Goal: Task Accomplishment & Management: Manage account settings

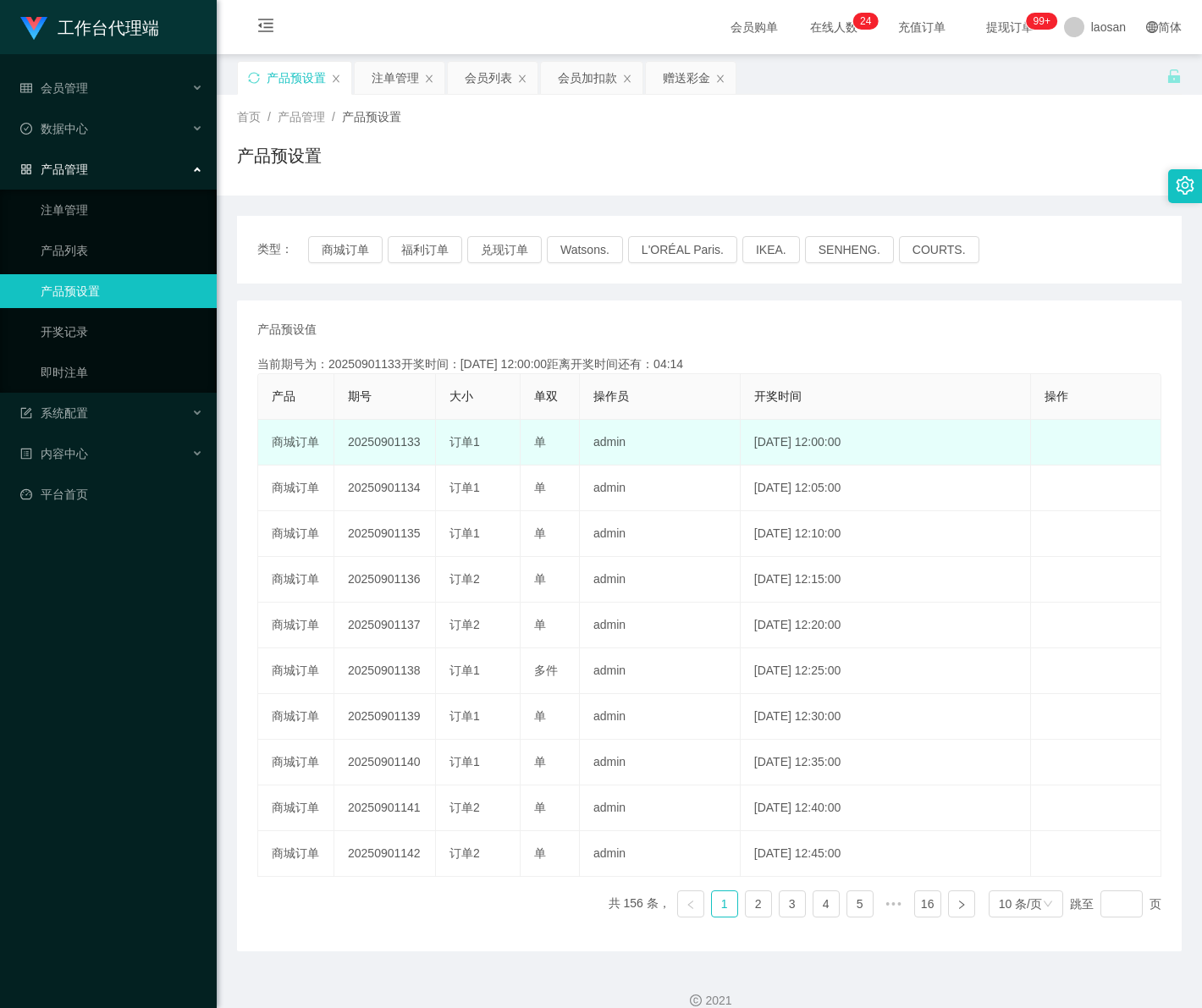
drag, startPoint x: 399, startPoint y: 438, endPoint x: 433, endPoint y: 447, distance: 35.2
click at [433, 447] on td "20250901133" at bounding box center [385, 442] width 102 height 46
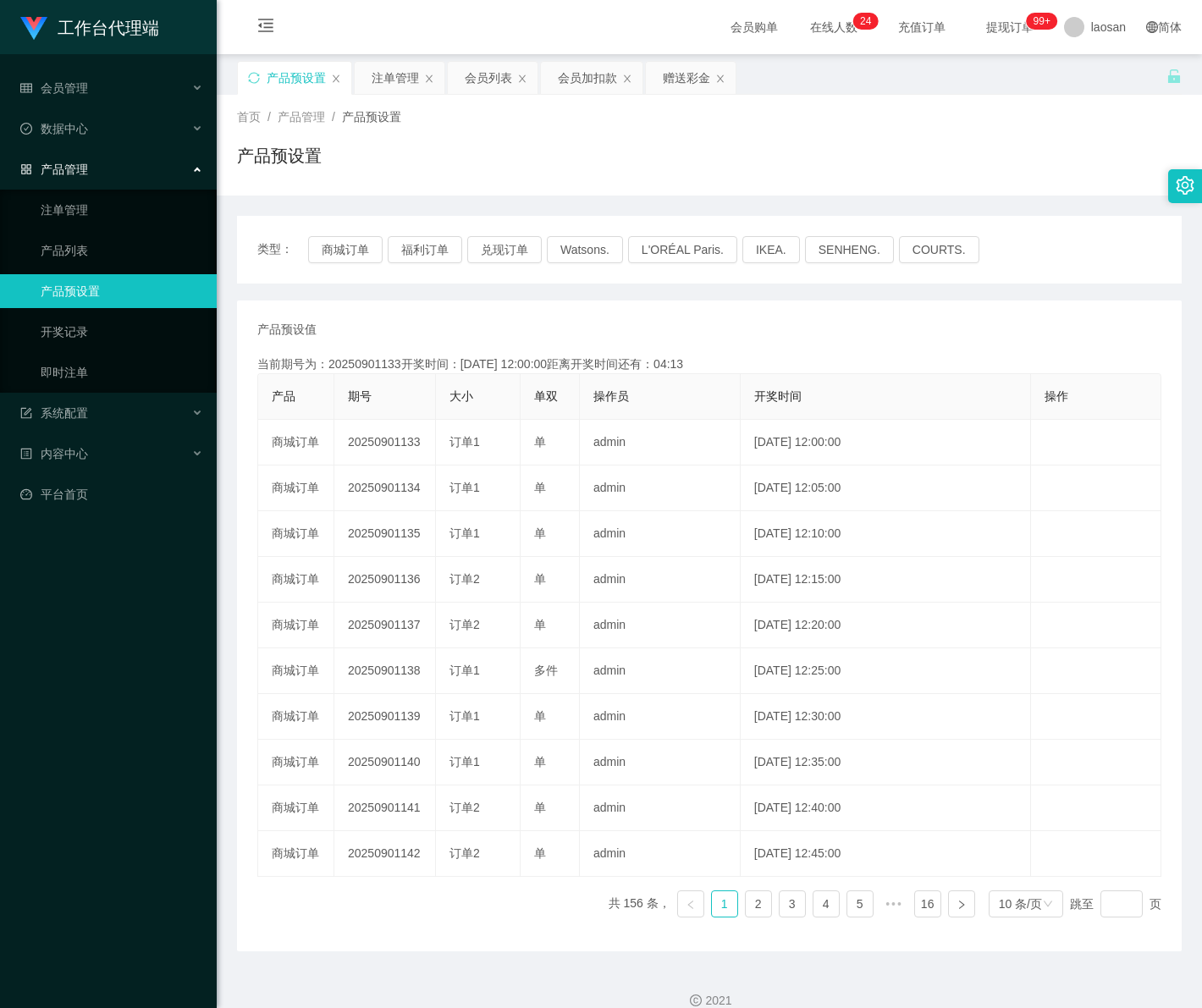
copy td "133"
click at [87, 209] on link "注单管理" at bounding box center [122, 210] width 162 height 34
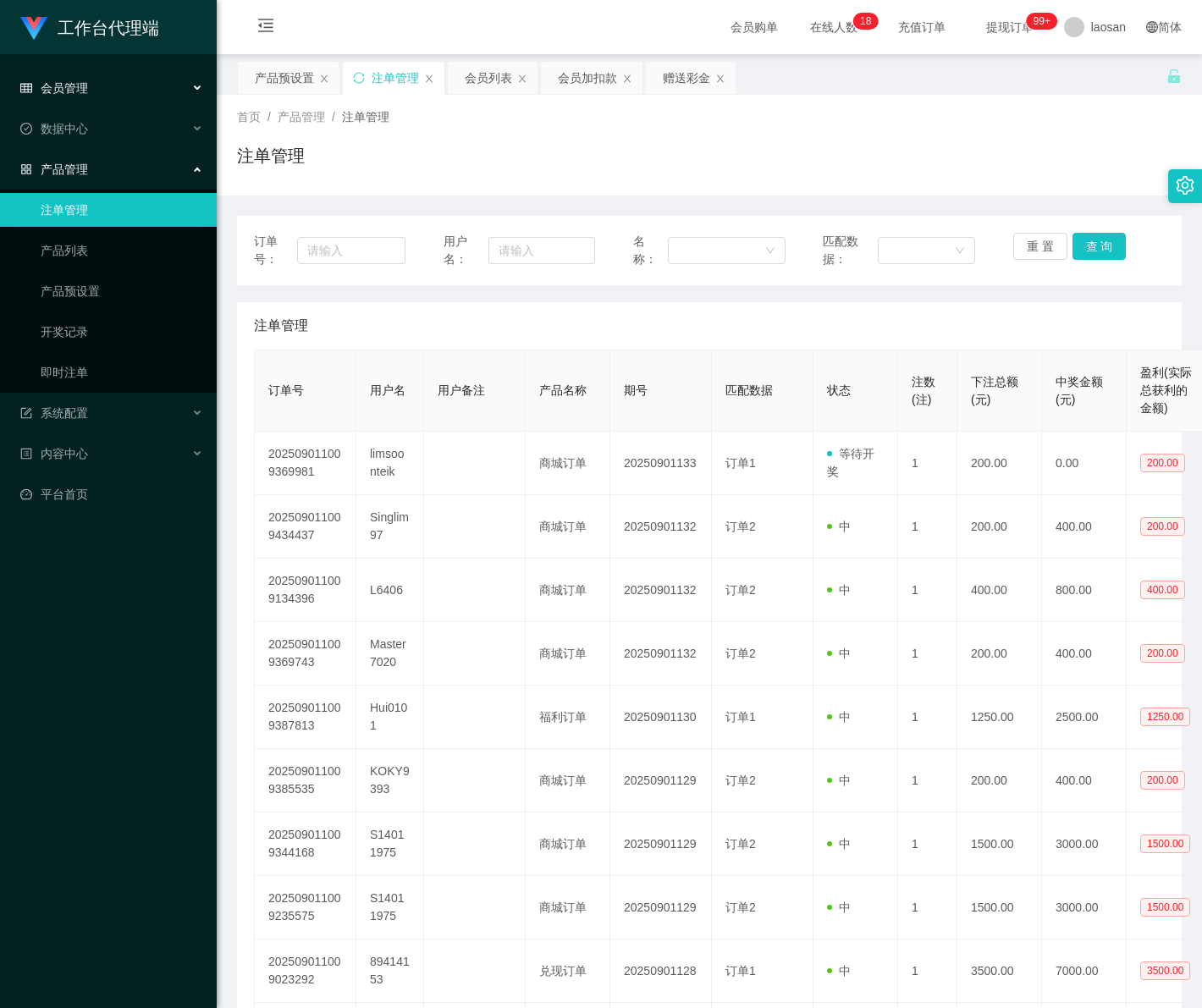
click at [107, 95] on div "会员管理" at bounding box center [108, 88] width 217 height 34
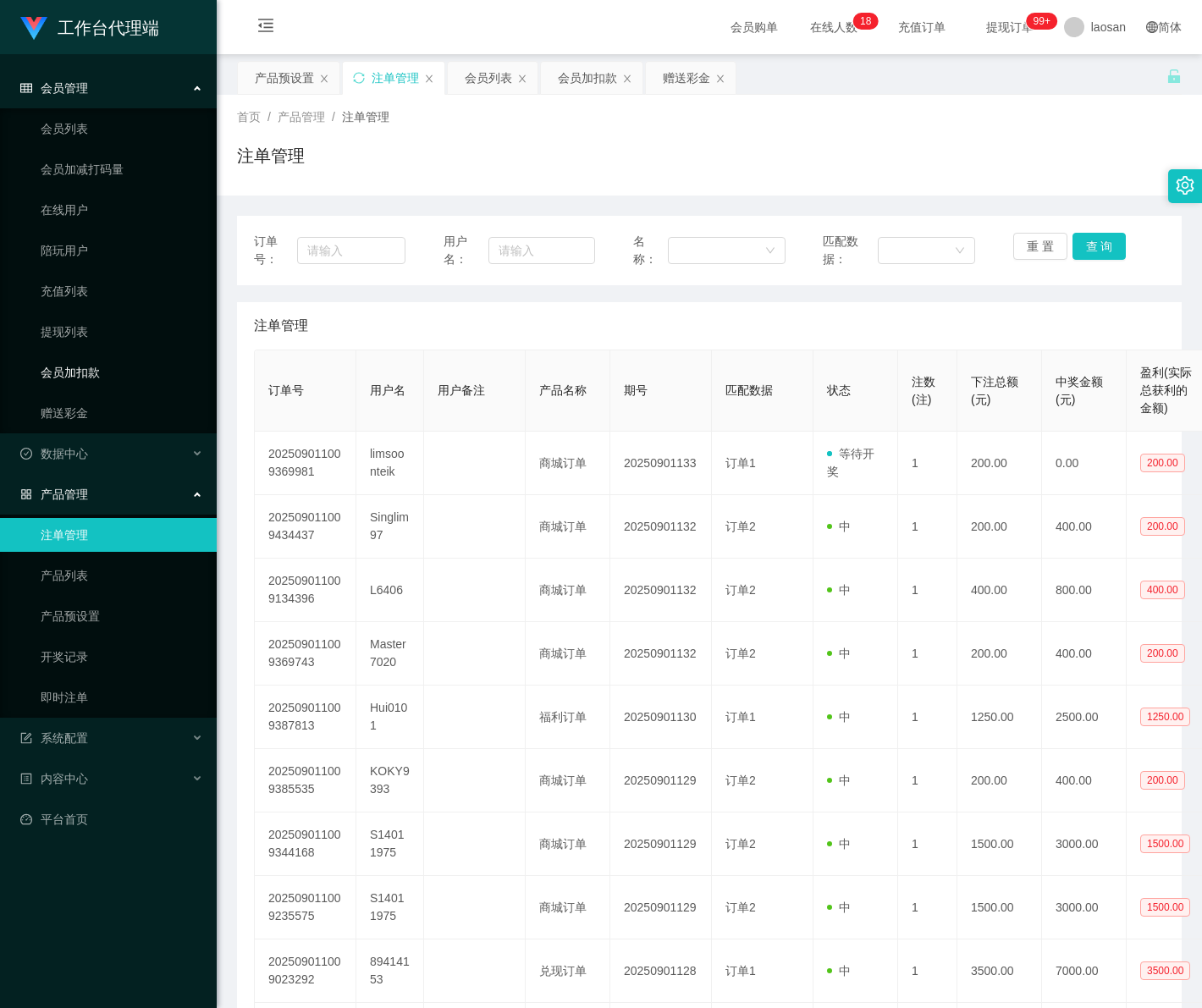
click at [104, 364] on link "会员加扣款" at bounding box center [122, 372] width 162 height 34
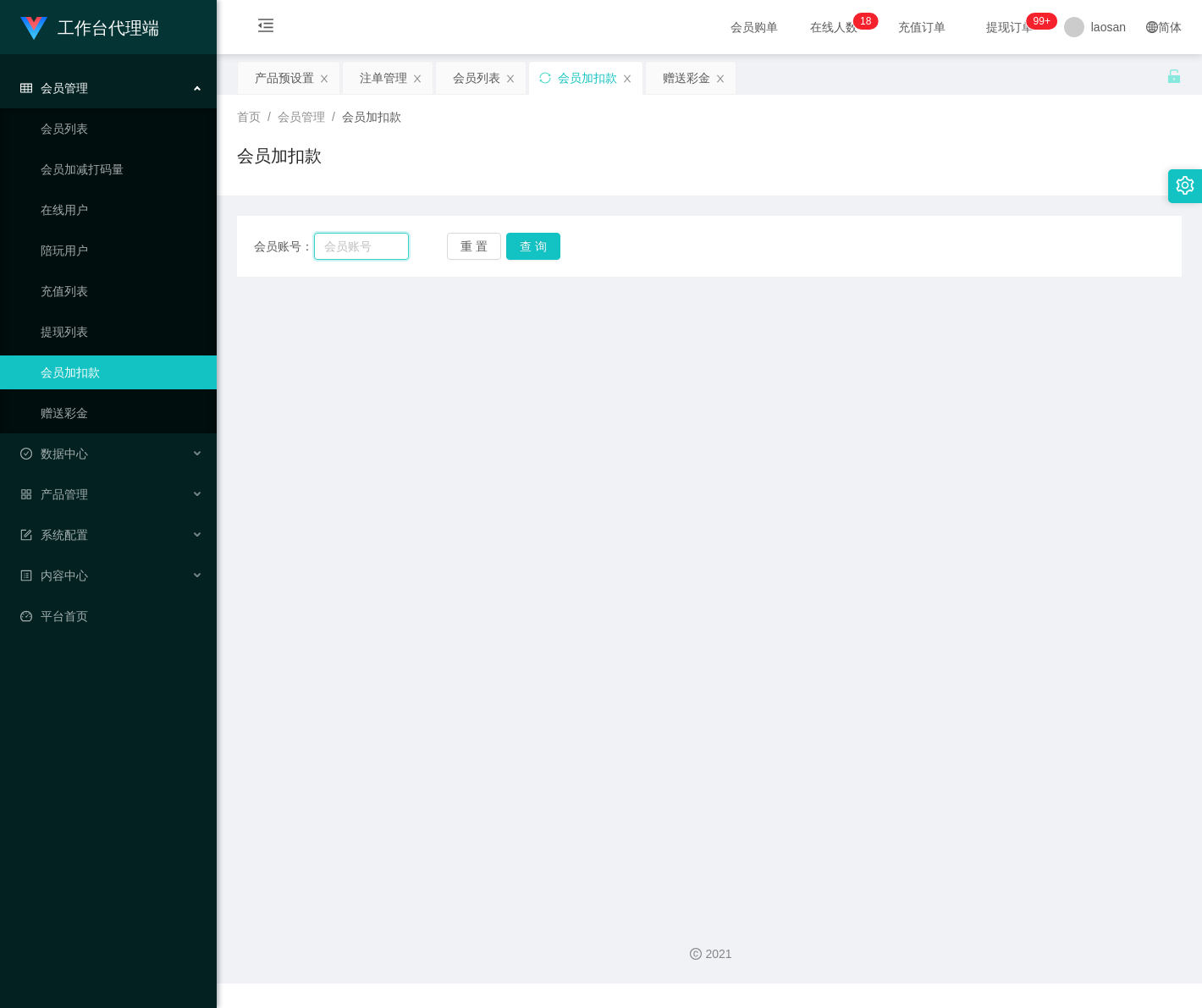
drag, startPoint x: 331, startPoint y: 247, endPoint x: 344, endPoint y: 246, distance: 13.0
click at [331, 247] on input "text" at bounding box center [361, 246] width 94 height 27
paste input "limsoonteik"
type input "limsoonteik"
click at [519, 251] on button "查 询" at bounding box center [533, 246] width 54 height 27
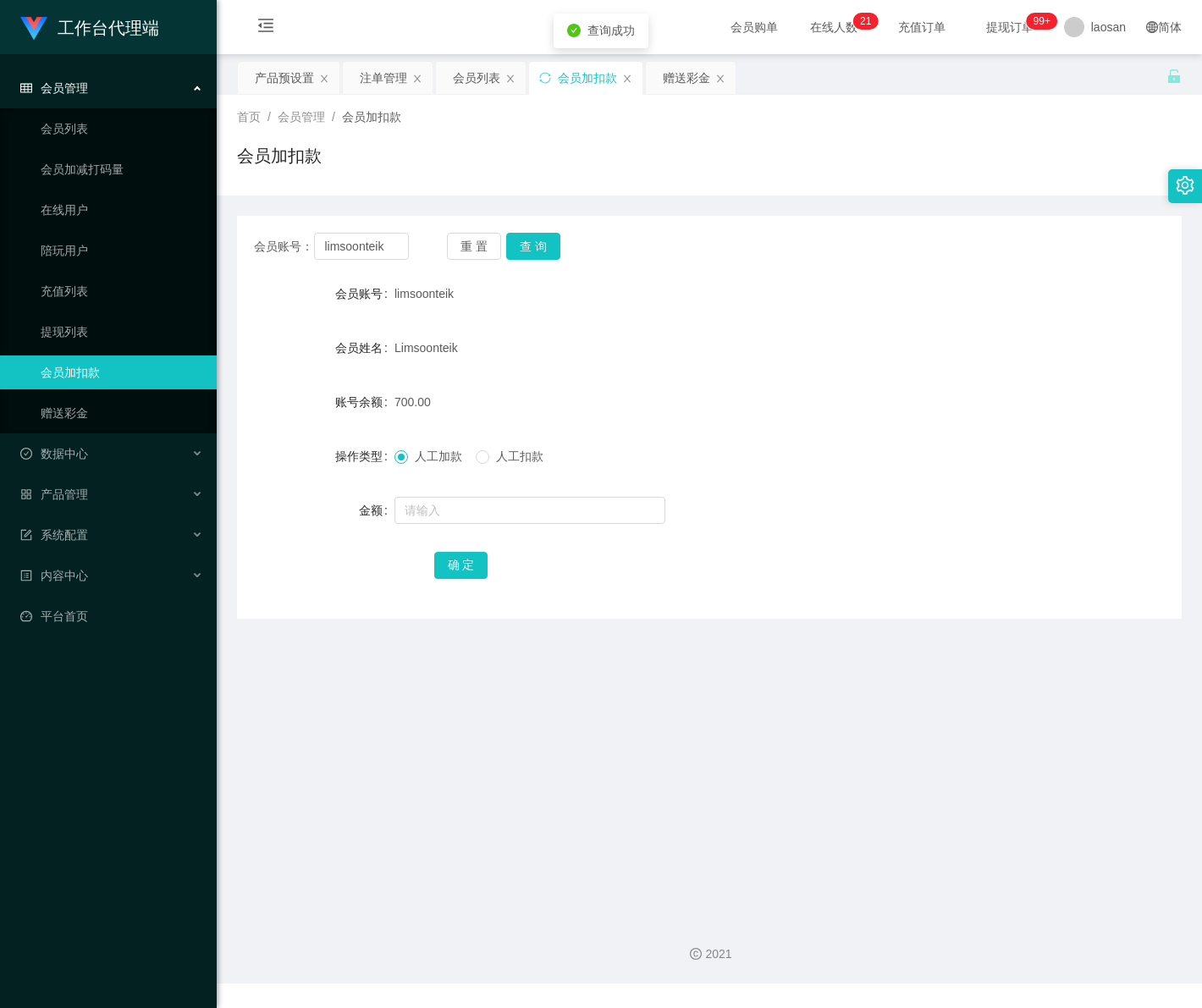
click at [69, 89] on span "会员管理" at bounding box center [54, 88] width 68 height 14
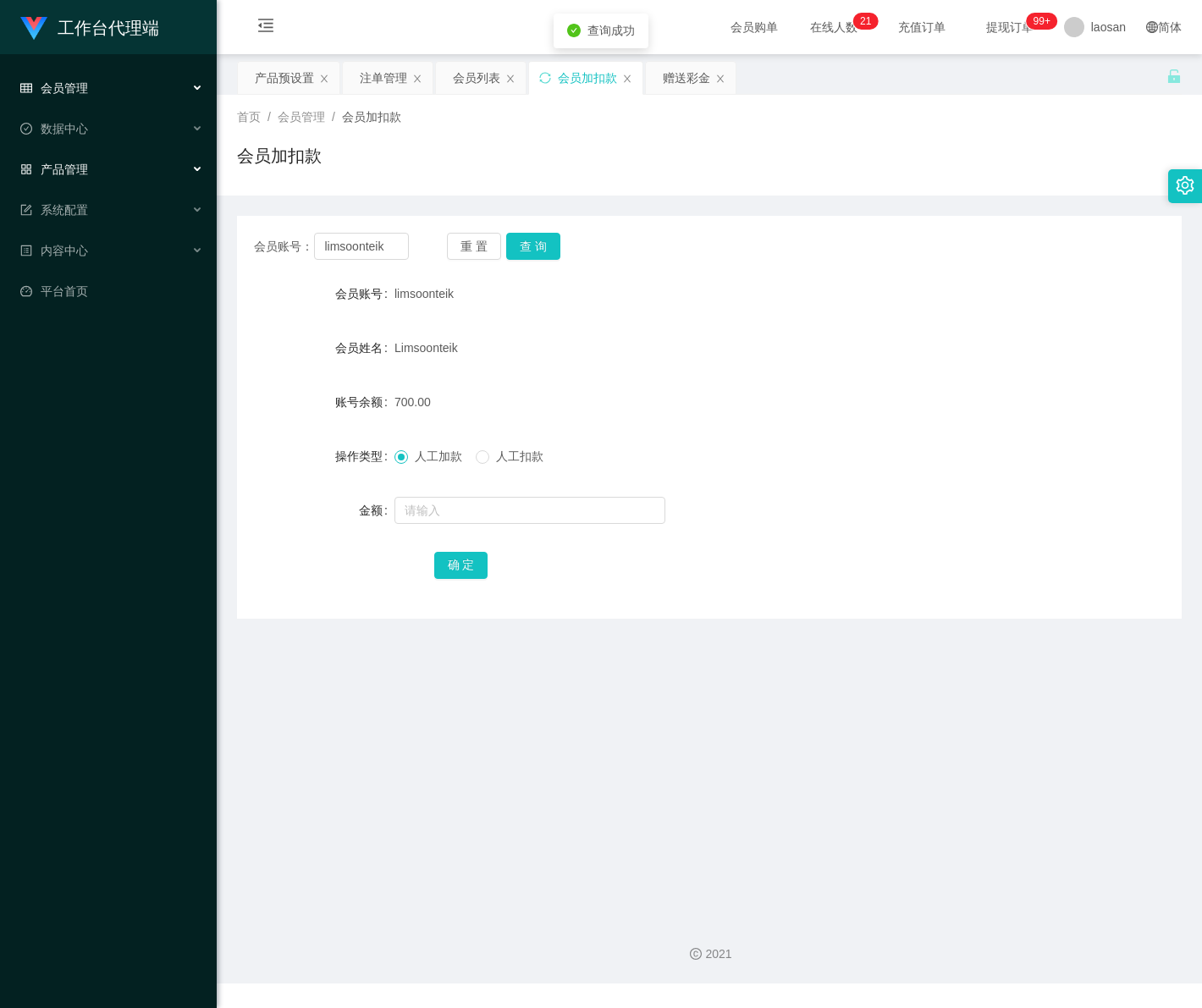
click at [82, 170] on span "产品管理" at bounding box center [54, 169] width 68 height 14
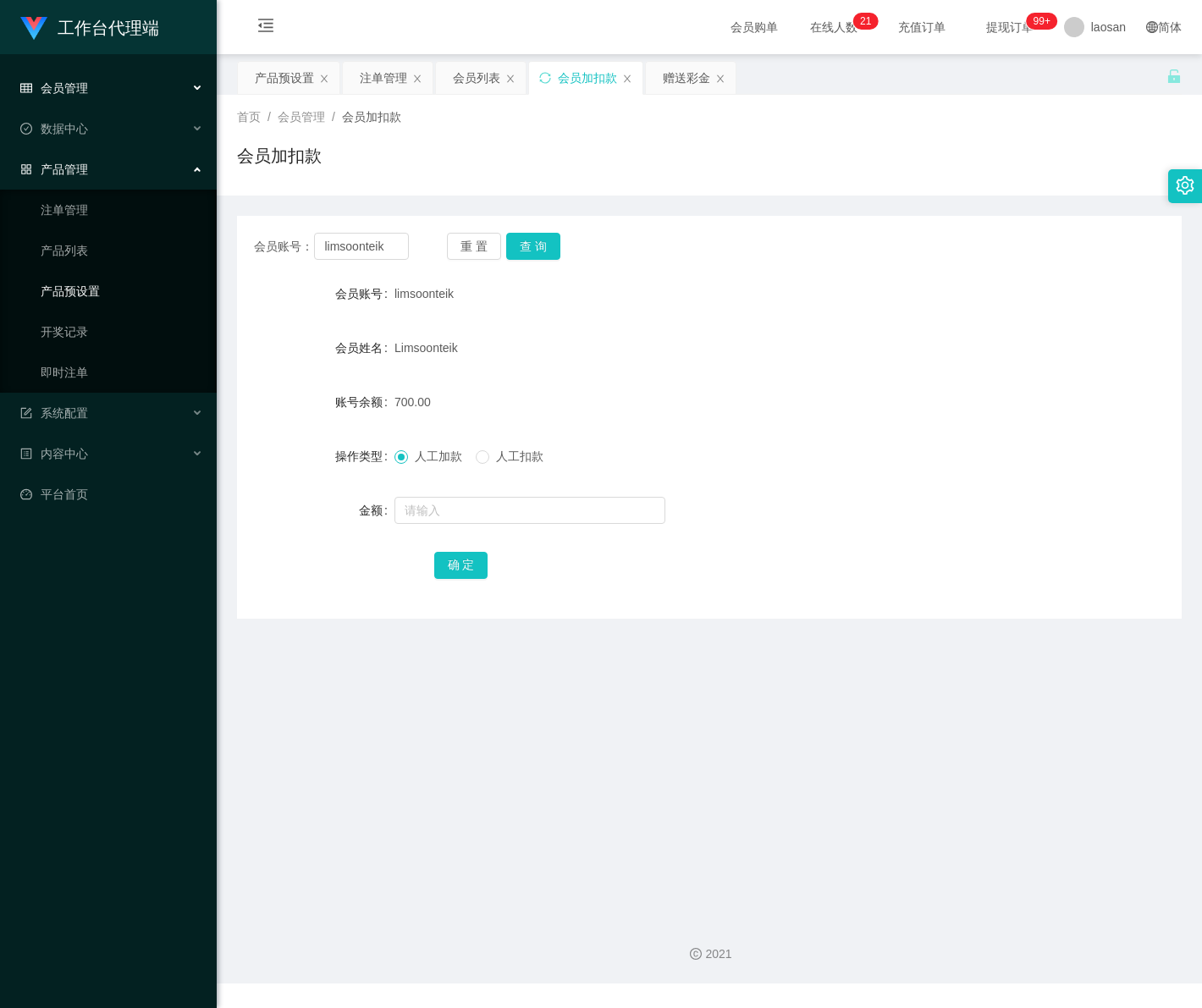
click at [102, 280] on link "产品预设置" at bounding box center [122, 291] width 162 height 34
